Goal: Information Seeking & Learning: Learn about a topic

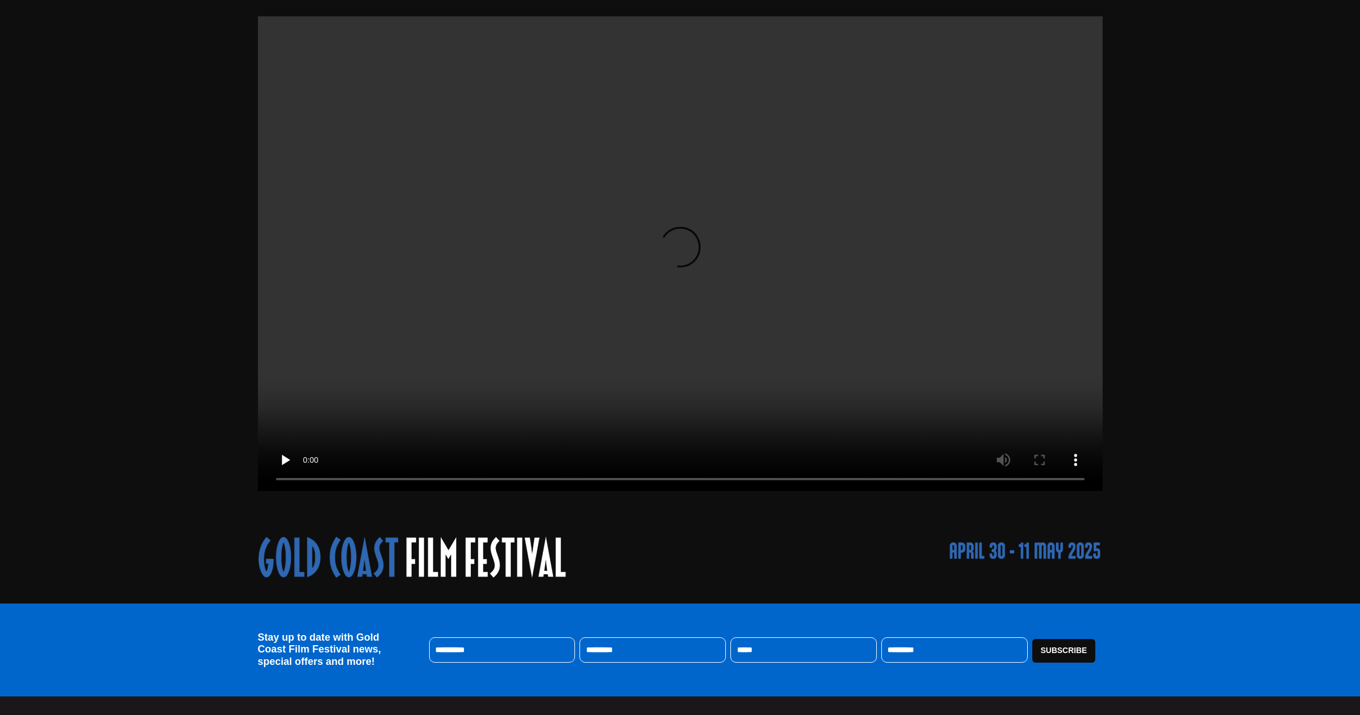
scroll to position [169, 0]
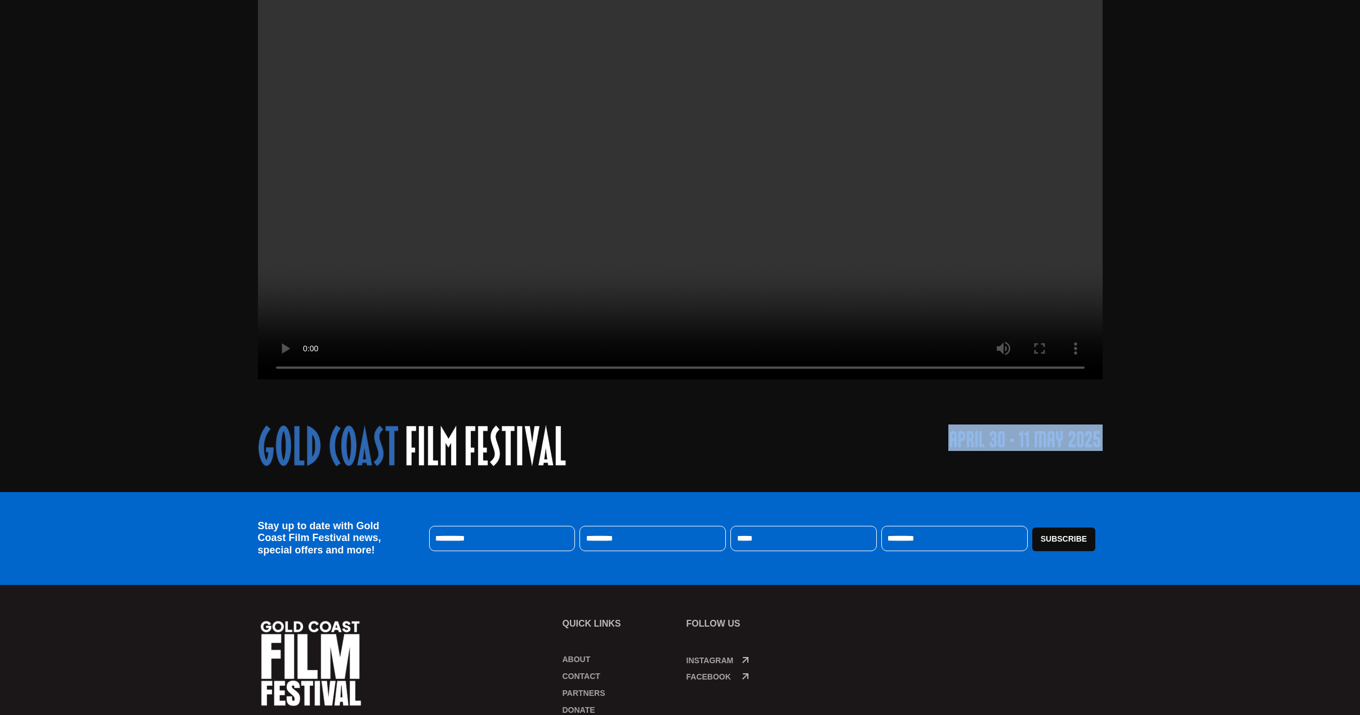
drag, startPoint x: 1109, startPoint y: 437, endPoint x: 981, endPoint y: 439, distance: 127.8
click at [981, 439] on div at bounding box center [680, 457] width 1360 height 67
click at [947, 480] on div at bounding box center [680, 457] width 844 height 67
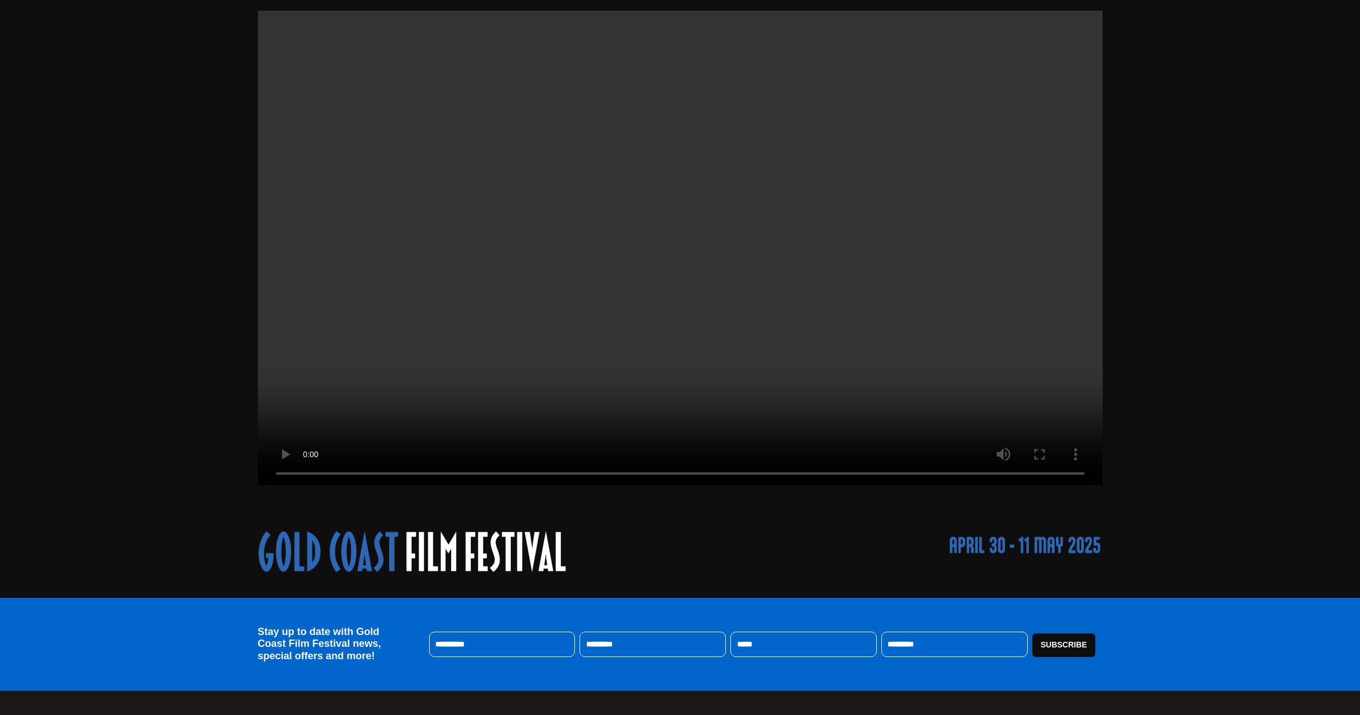
scroll to position [0, 0]
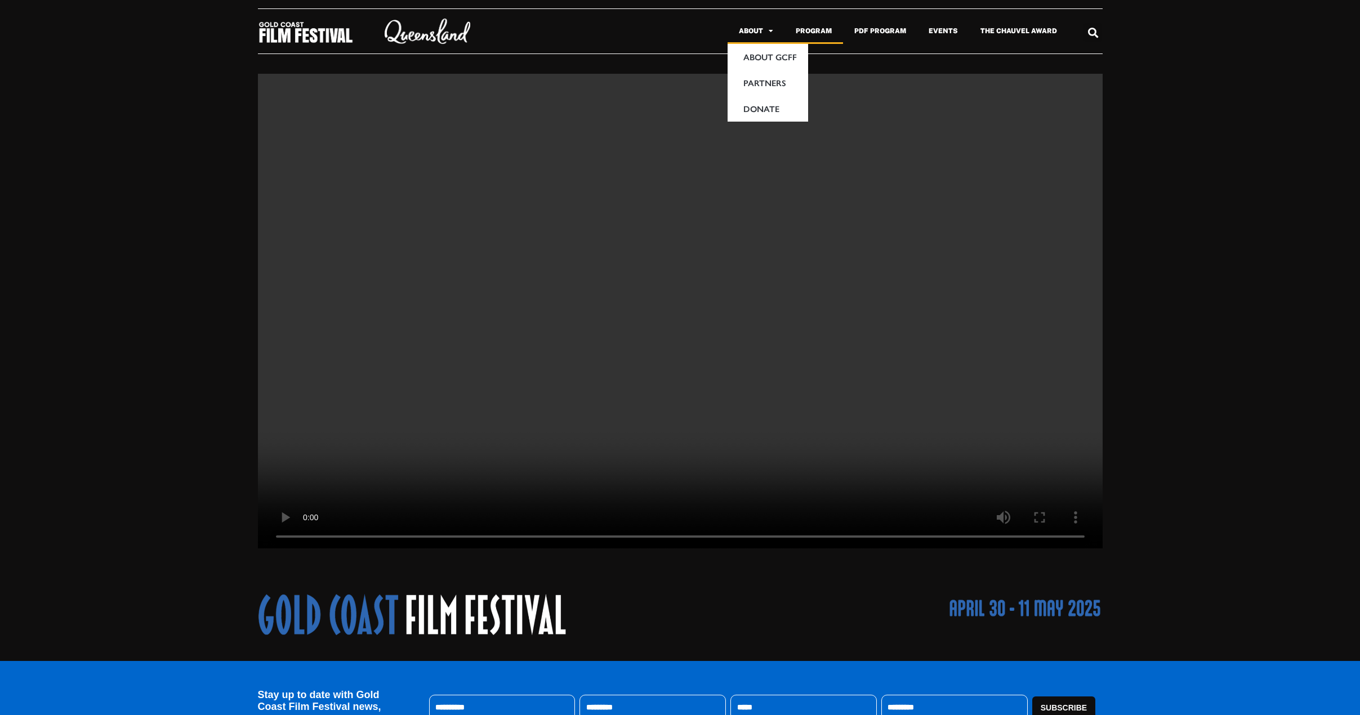
click at [804, 28] on link "Program" at bounding box center [813, 31] width 59 height 26
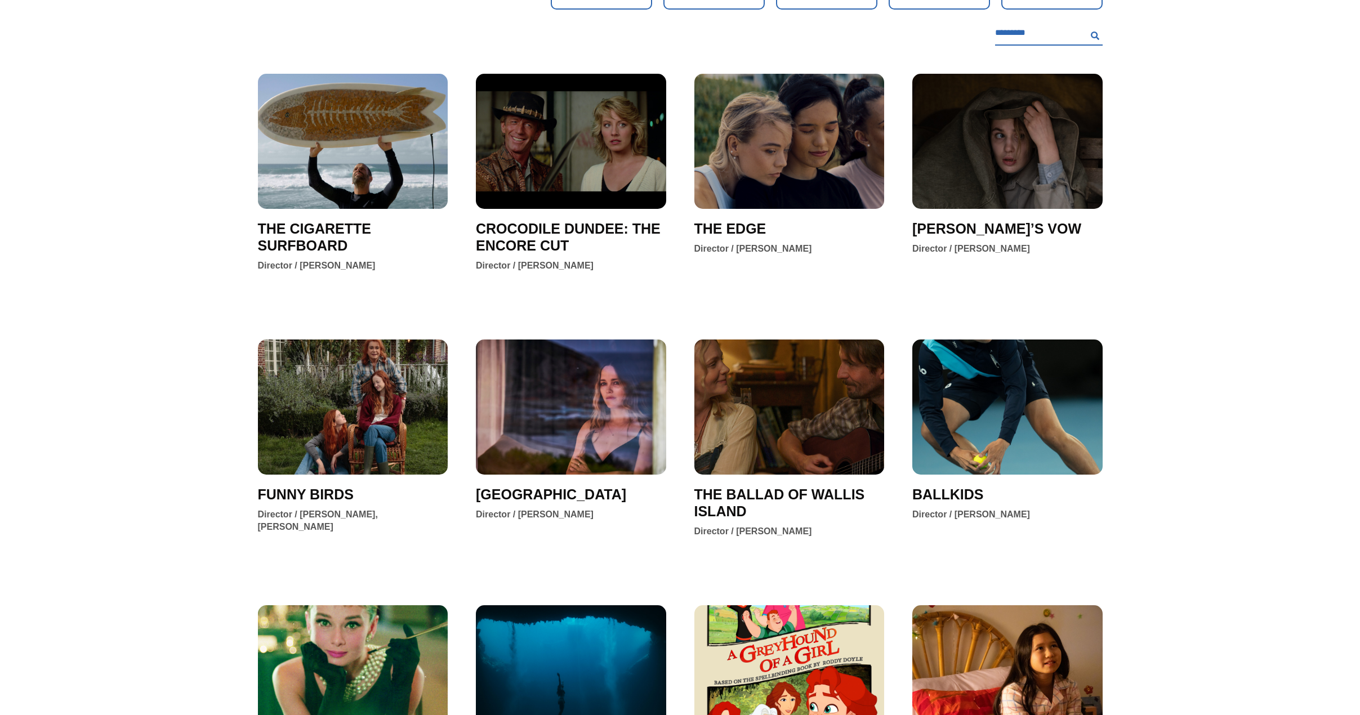
scroll to position [169, 0]
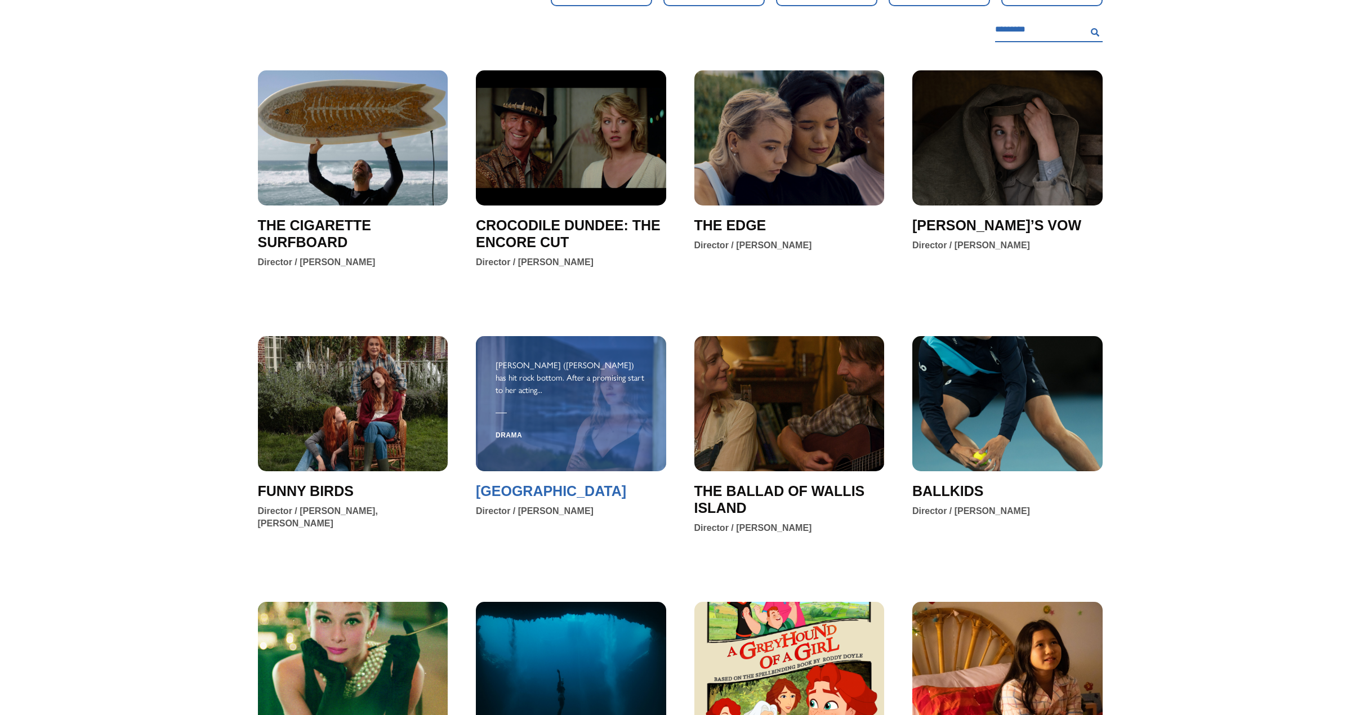
click at [526, 493] on span "KANGAROO ISLAND" at bounding box center [551, 490] width 150 height 17
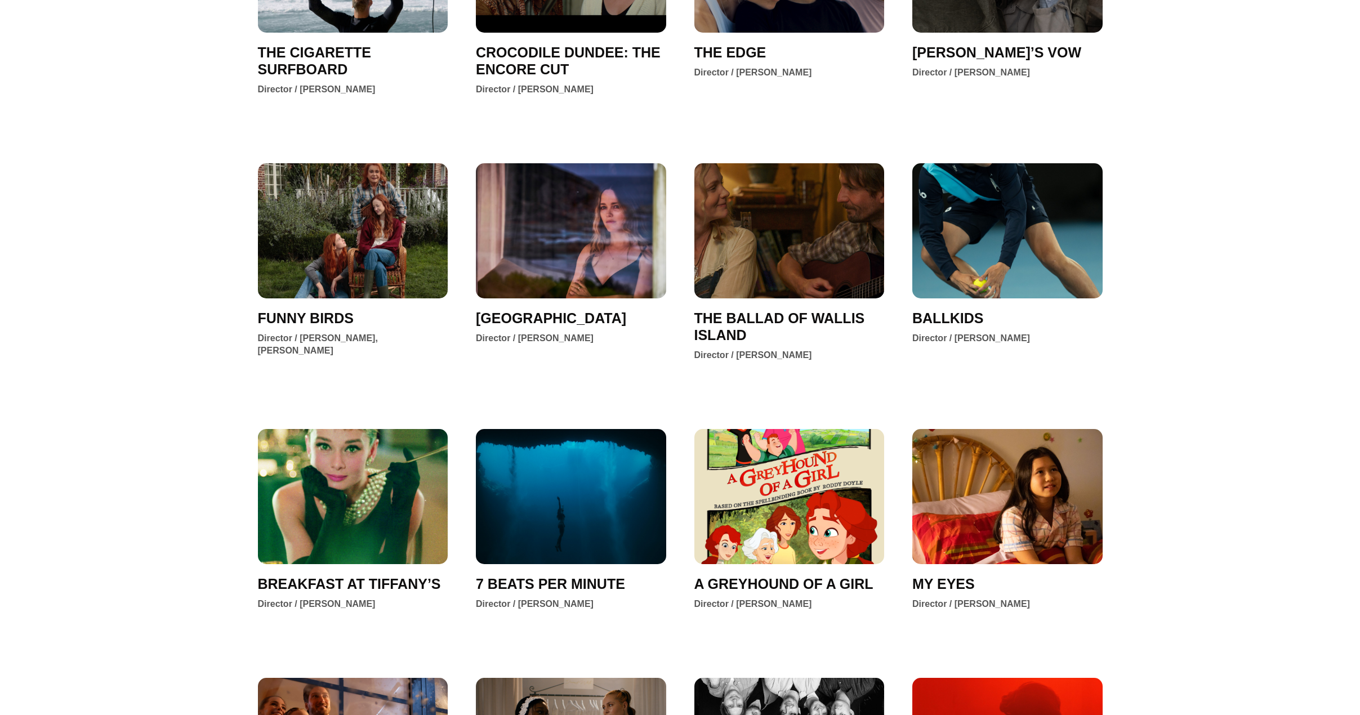
scroll to position [394, 0]
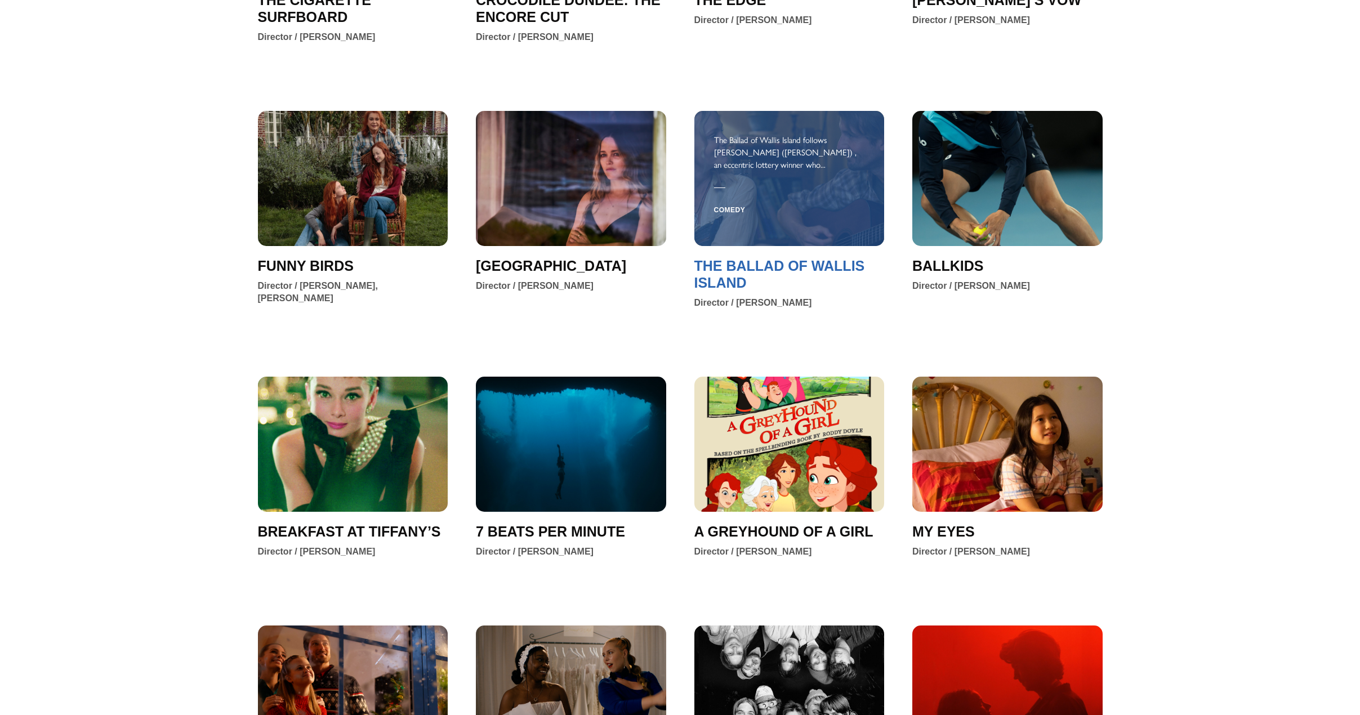
click at [833, 264] on span "THE BALLAD OF WALLIS ISLAND" at bounding box center [789, 274] width 190 height 34
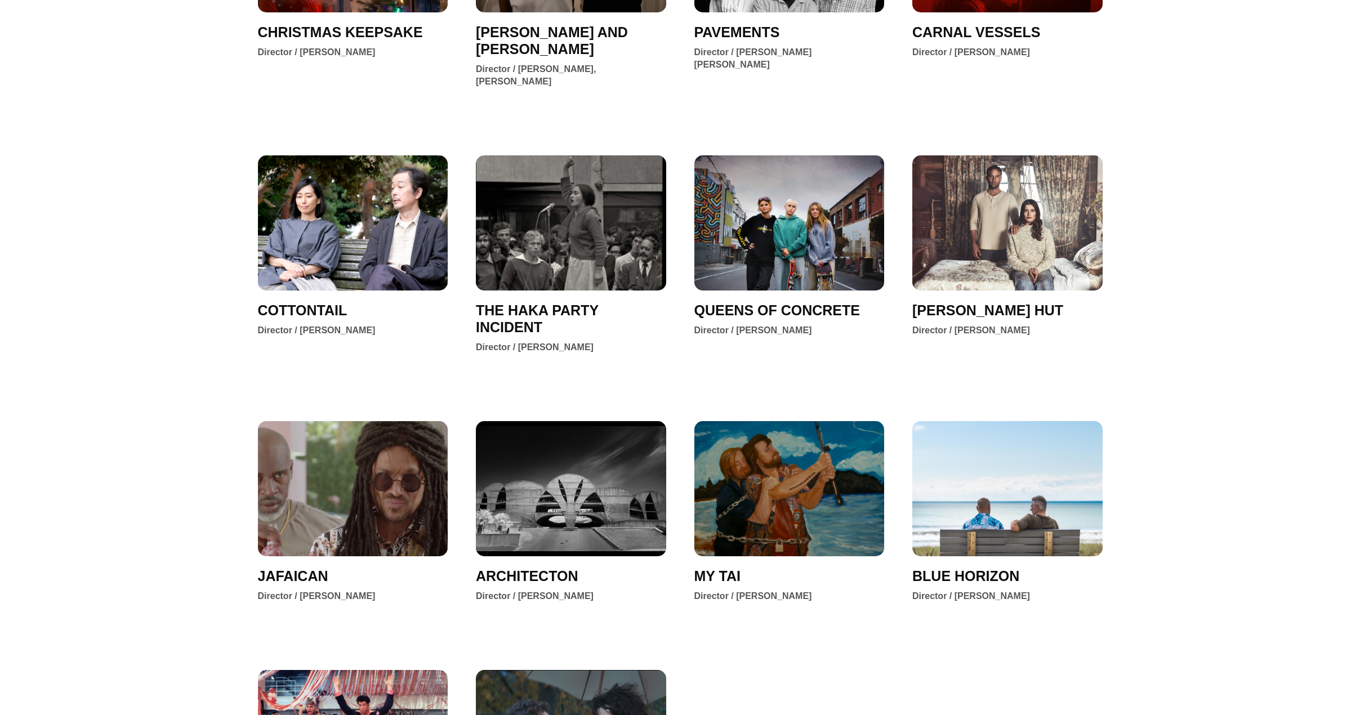
scroll to position [1126, 0]
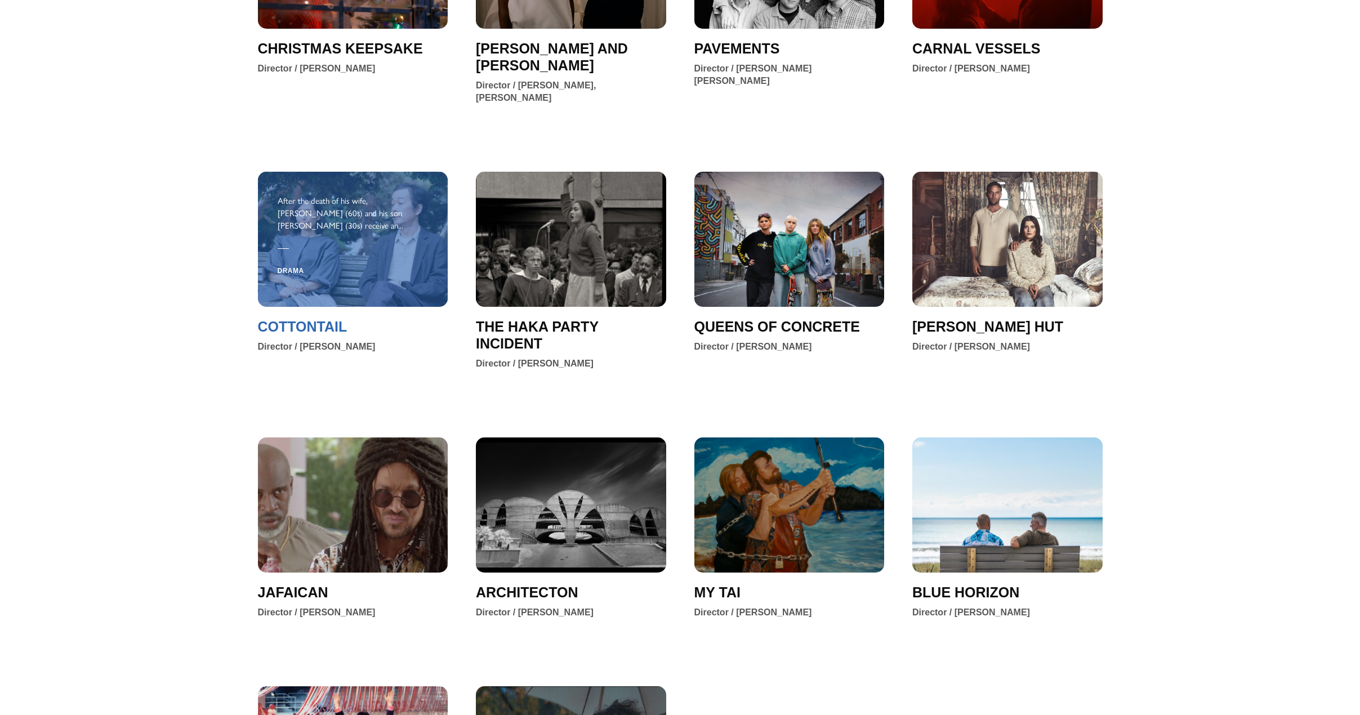
click at [315, 318] on span "COTTONTAIL" at bounding box center [303, 326] width 90 height 17
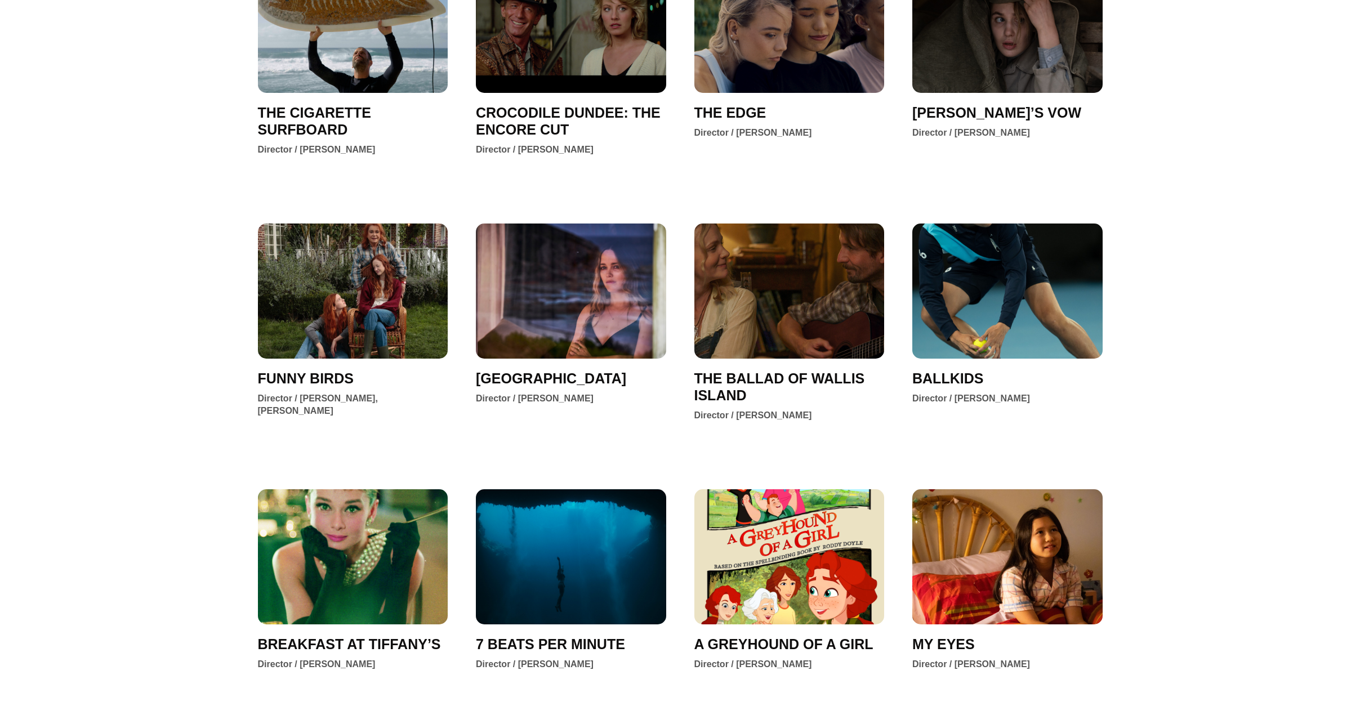
scroll to position [0, 0]
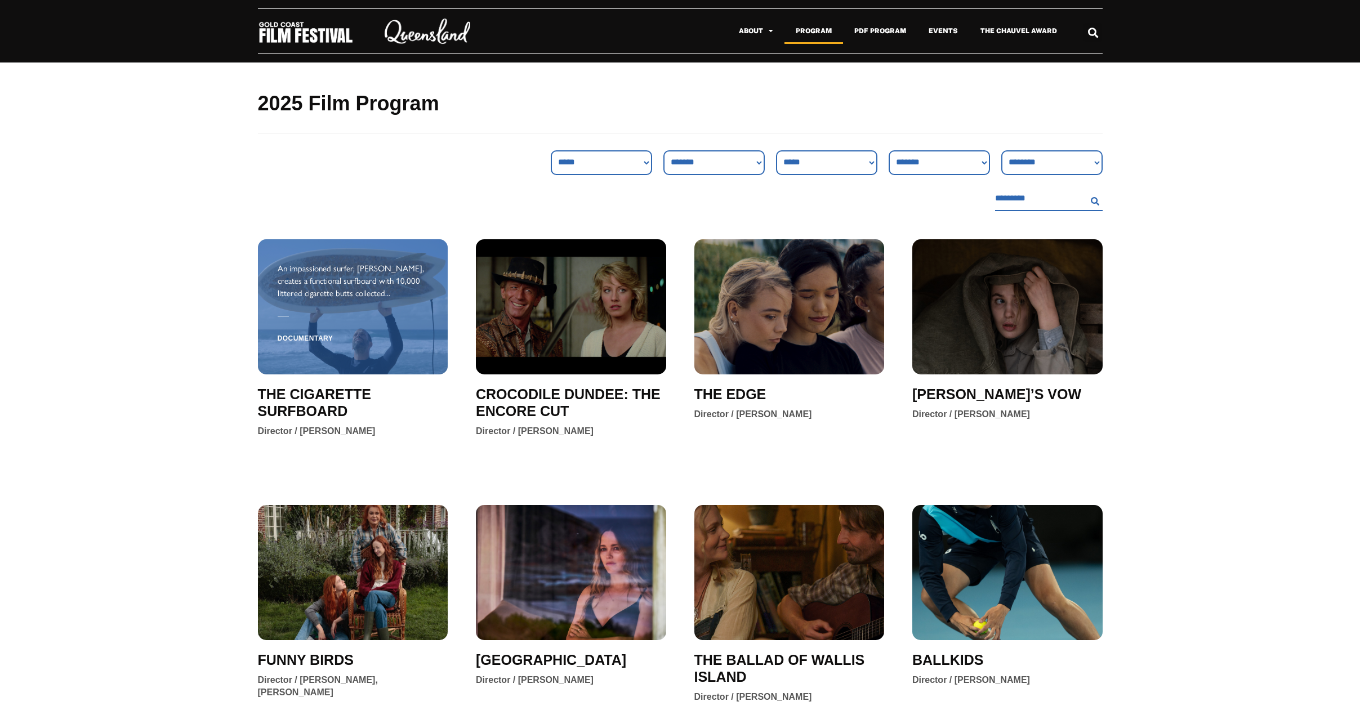
click at [322, 311] on div at bounding box center [353, 316] width 151 height 12
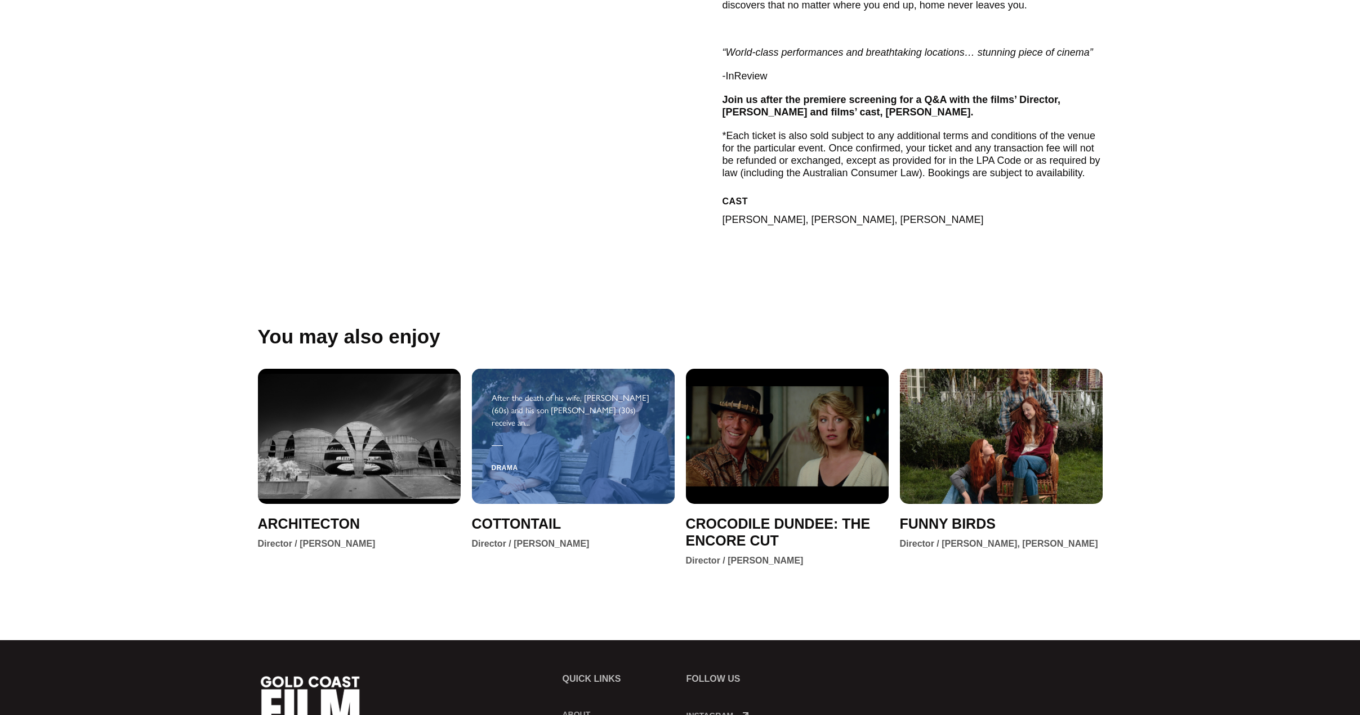
scroll to position [619, 0]
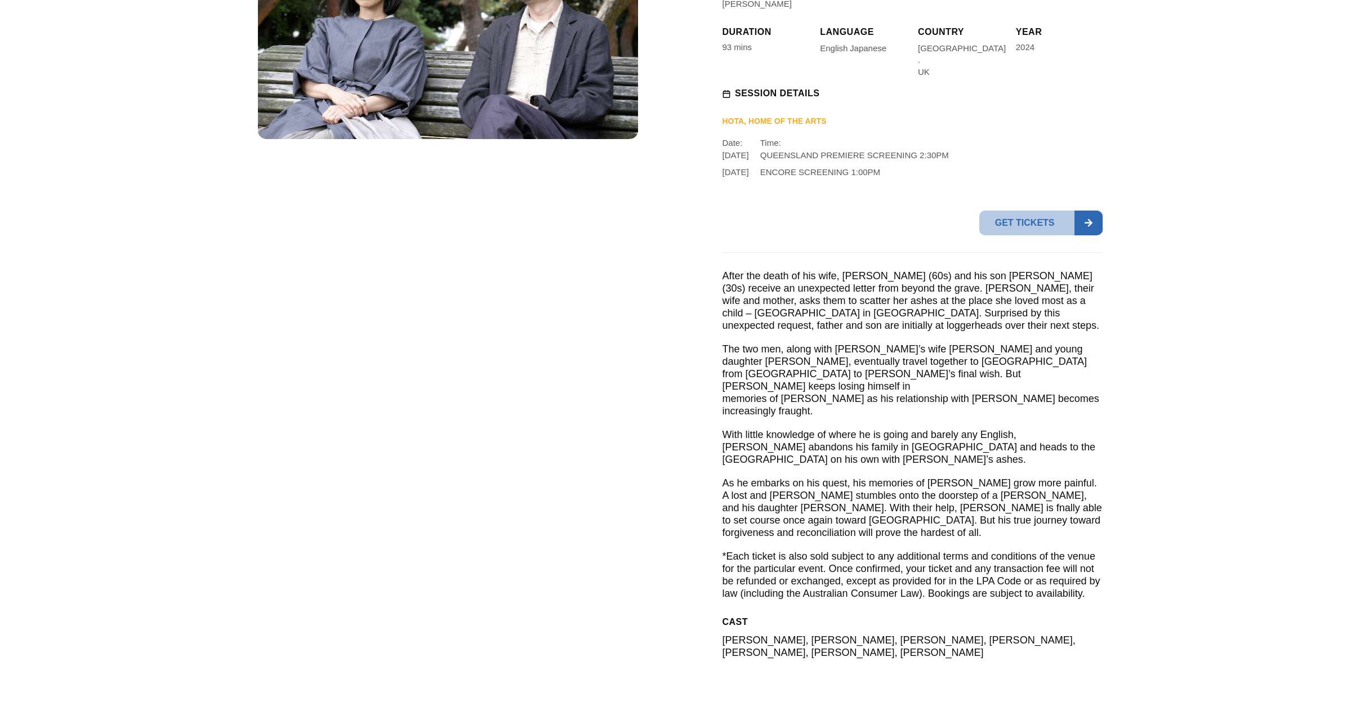
scroll to position [338, 0]
